Goal: Information Seeking & Learning: Learn about a topic

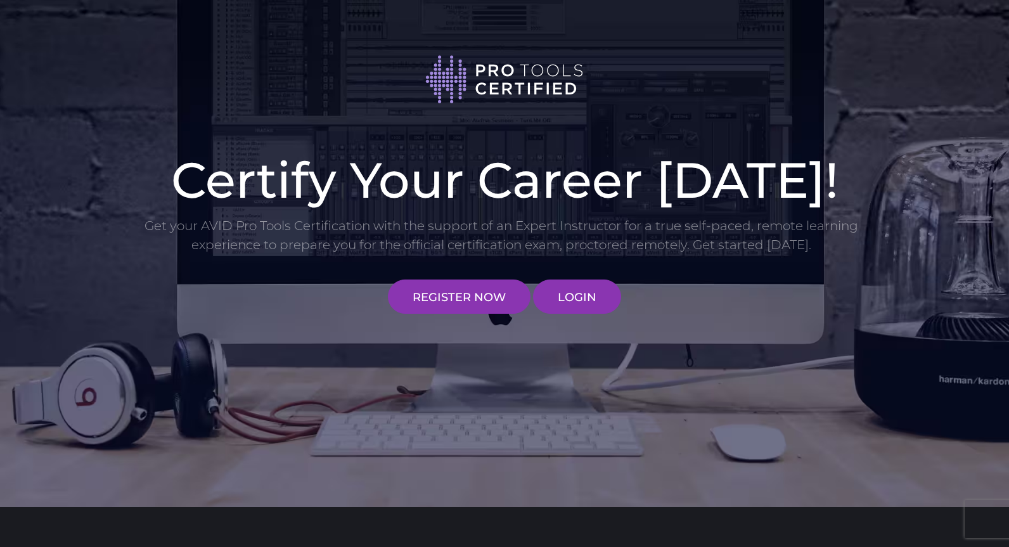
click at [567, 308] on link "LOGIN" at bounding box center [577, 296] width 88 height 34
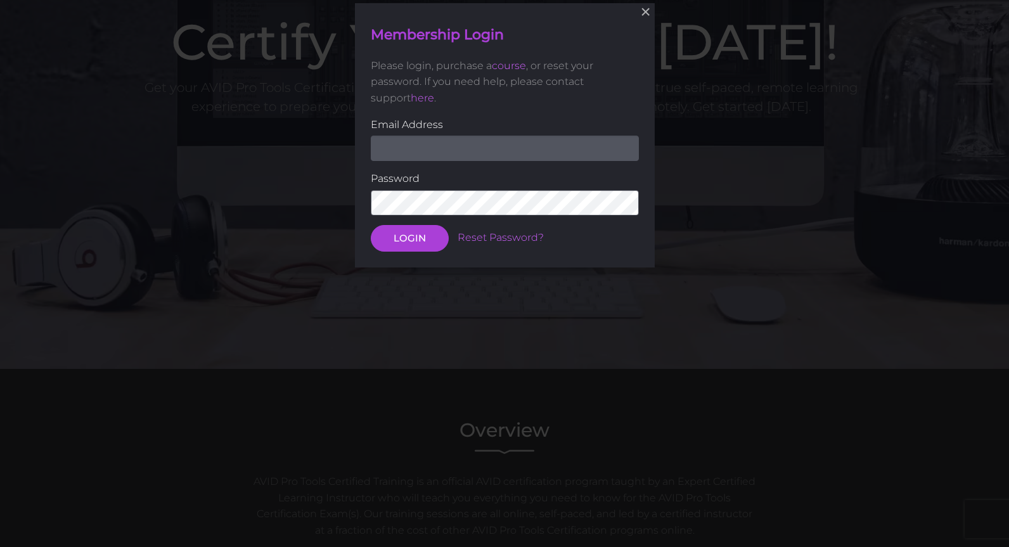
scroll to position [139, 0]
click at [454, 153] on input "email" at bounding box center [505, 147] width 268 height 25
type input "[PERSON_NAME][EMAIL_ADDRESS][DOMAIN_NAME]"
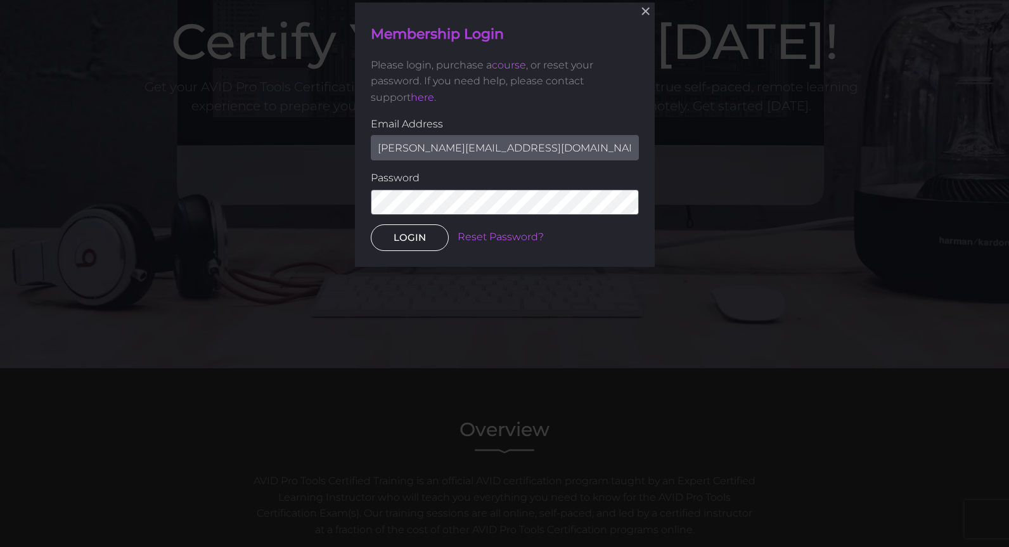
click at [410, 242] on button "LOGIN" at bounding box center [410, 237] width 78 height 27
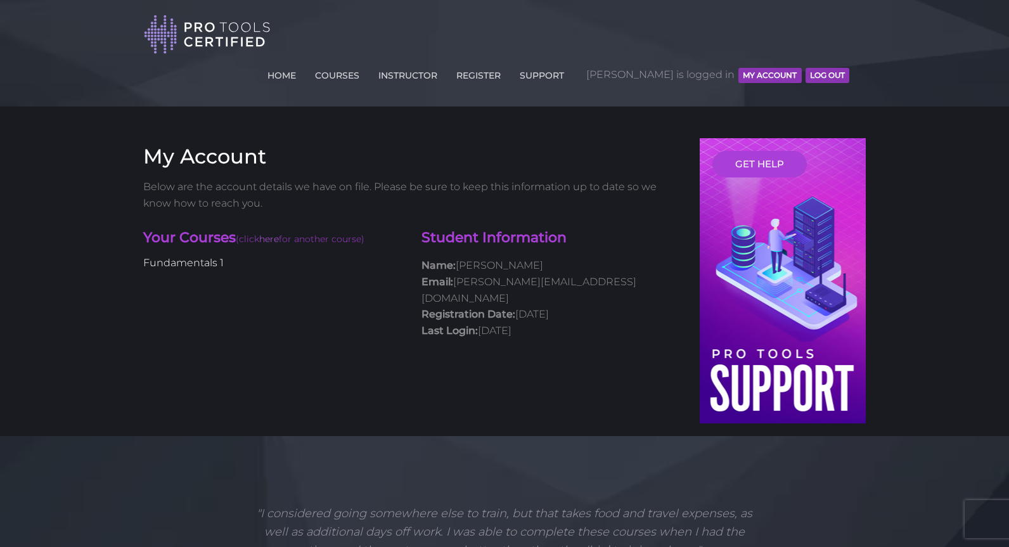
click at [176, 257] on link "Fundamentals 1" at bounding box center [183, 263] width 80 height 12
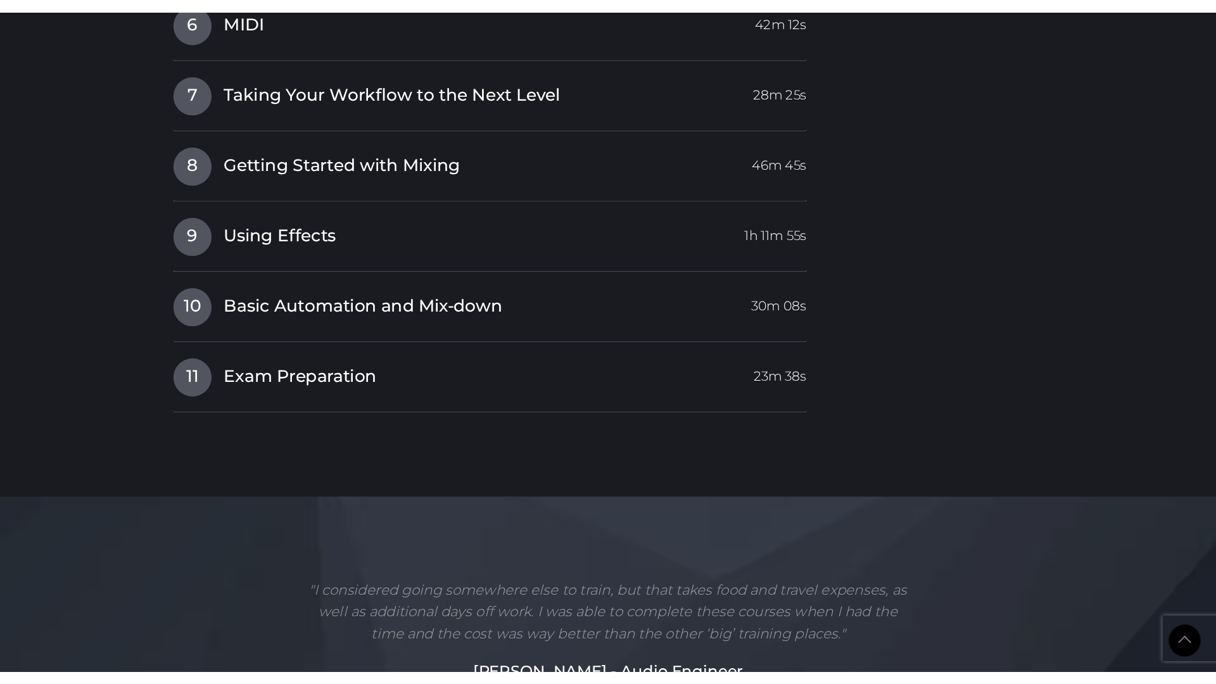
scroll to position [2079, 0]
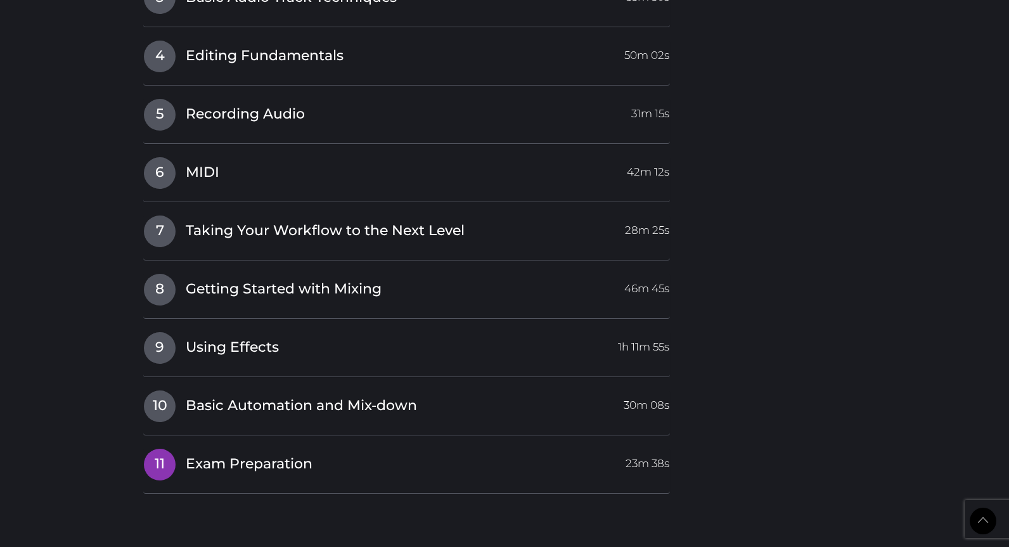
click at [244, 454] on span "Exam Preparation" at bounding box center [249, 464] width 127 height 20
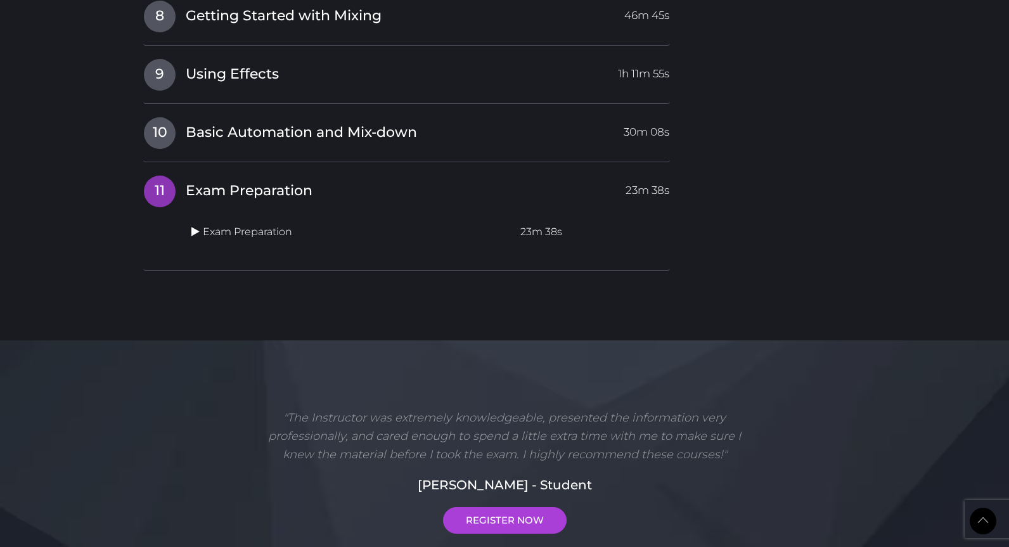
click at [200, 226] on link at bounding box center [196, 232] width 11 height 12
